Goal: Find specific page/section: Find specific page/section

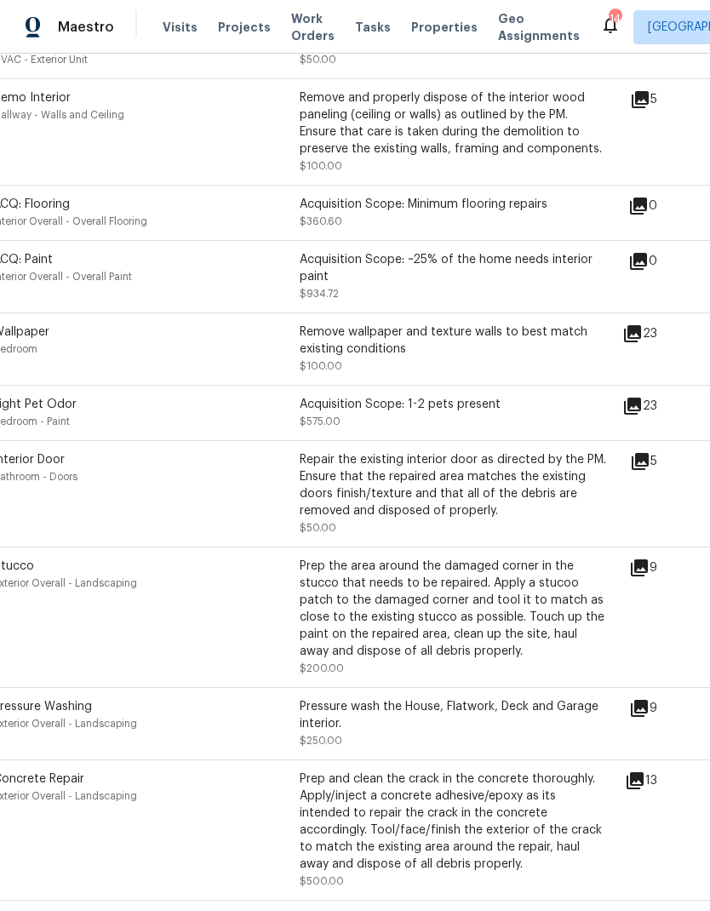
scroll to position [582, 28]
click at [502, 802] on div "Prep and clean the crack in the concrete thoroughly. Apply/inject a concrete ad…" at bounding box center [453, 822] width 306 height 102
click at [645, 771] on icon at bounding box center [635, 781] width 20 height 20
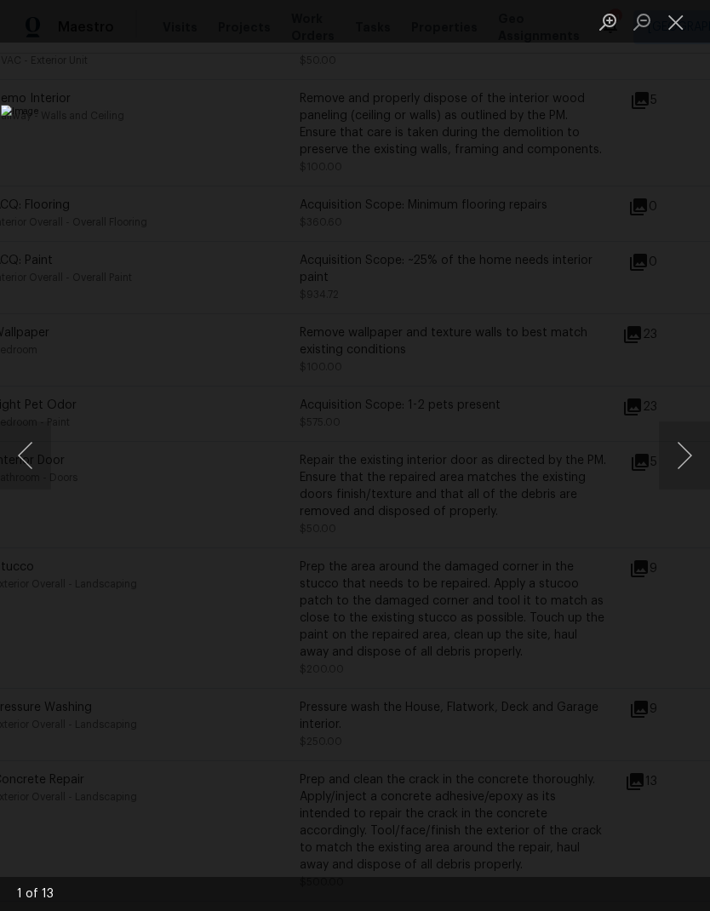
click at [682, 446] on button "Next image" at bounding box center [684, 455] width 51 height 68
click at [683, 449] on button "Next image" at bounding box center [684, 455] width 51 height 68
click at [681, 454] on button "Next image" at bounding box center [684, 455] width 51 height 68
click at [685, 459] on button "Next image" at bounding box center [684, 455] width 51 height 68
click at [685, 457] on button "Next image" at bounding box center [684, 455] width 51 height 68
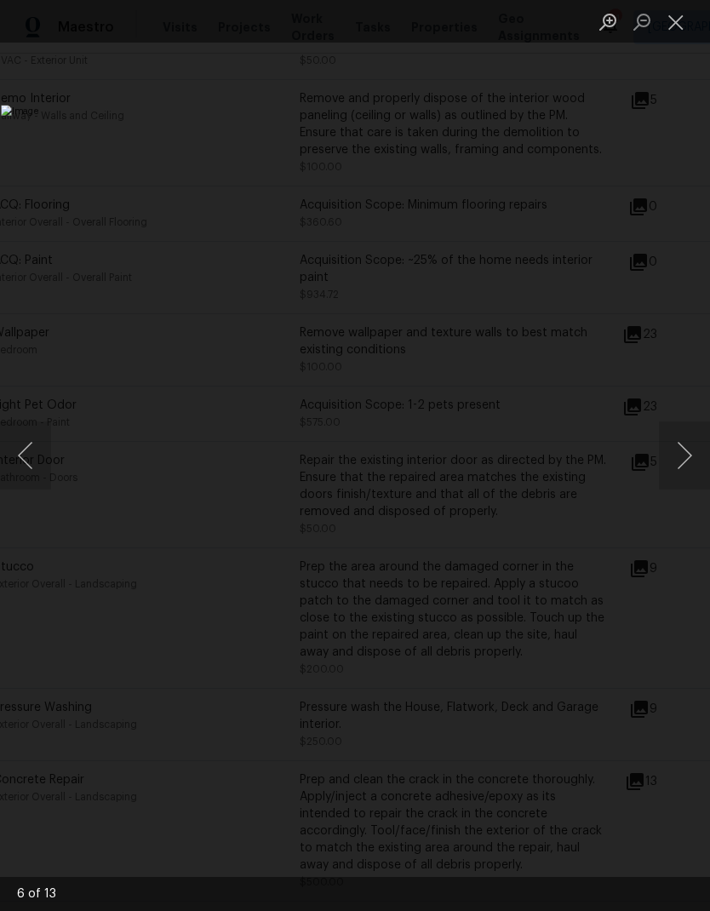
click at [684, 457] on button "Next image" at bounding box center [684, 455] width 51 height 68
click at [687, 458] on button "Next image" at bounding box center [684, 455] width 51 height 68
click at [683, 22] on button "Close lightbox" at bounding box center [676, 22] width 34 height 30
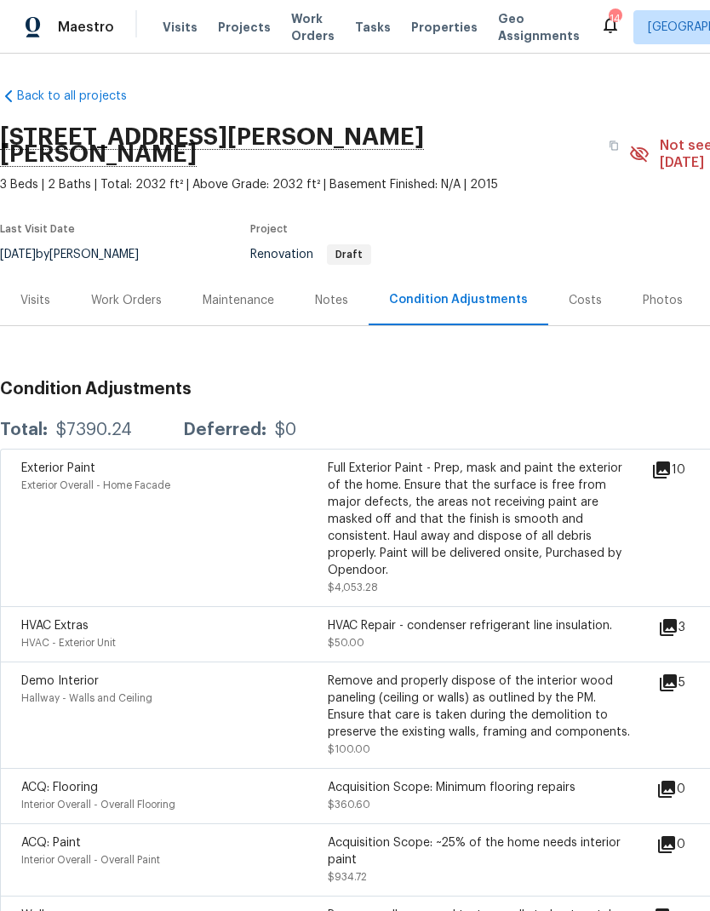
scroll to position [0, 0]
click at [38, 88] on link "Back to all projects" at bounding box center [81, 96] width 163 height 17
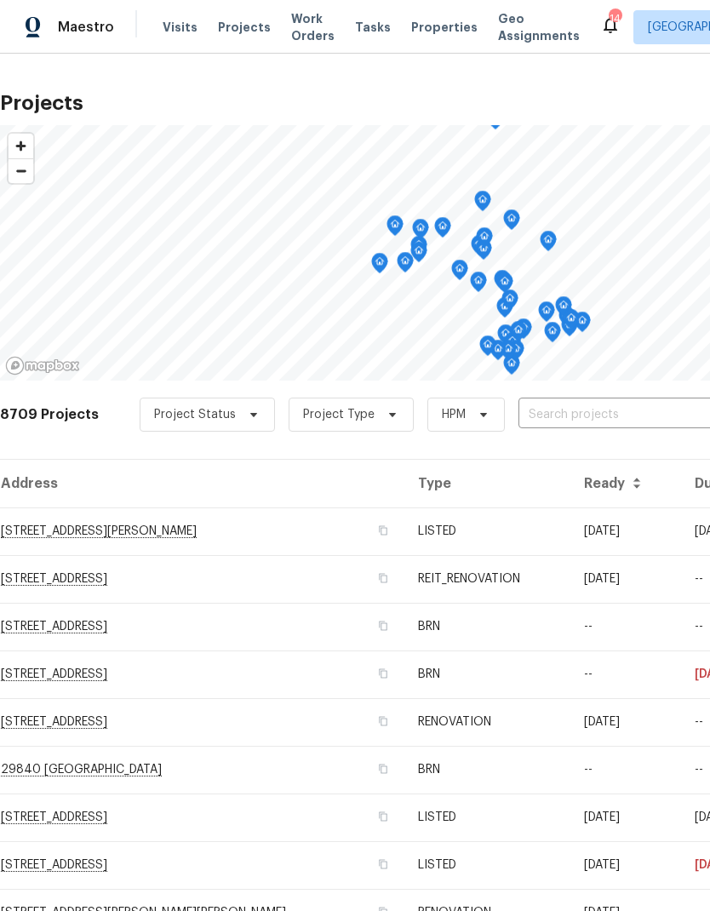
click at [421, 24] on span "Properties" at bounding box center [444, 27] width 66 height 17
